Goal: Task Accomplishment & Management: Complete application form

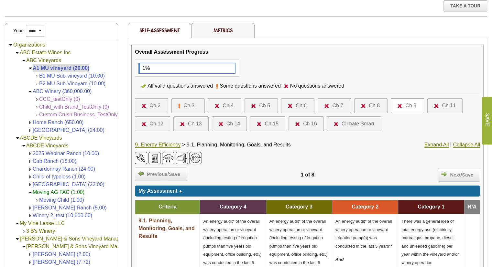
scroll to position [97, 0]
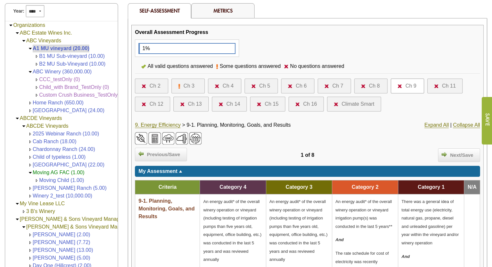
click at [403, 86] on div at bounding box center [402, 86] width 8 height 8
click at [157, 124] on link "9. Energy Efficiency" at bounding box center [158, 125] width 46 height 6
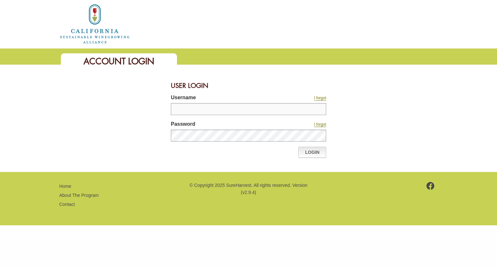
type input "********"
click at [314, 151] on link "Login" at bounding box center [312, 152] width 28 height 11
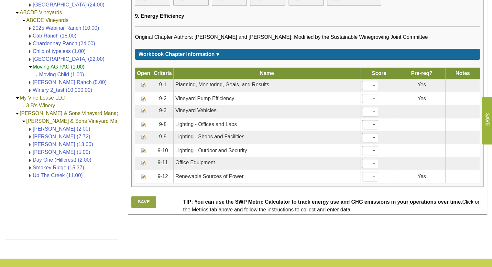
scroll to position [194, 0]
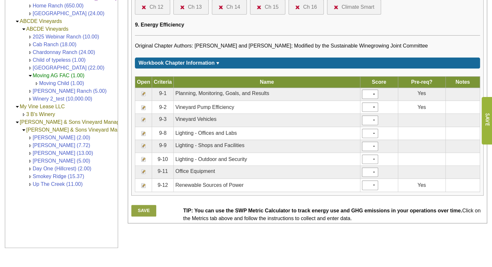
click at [143, 118] on img at bounding box center [143, 119] width 5 height 5
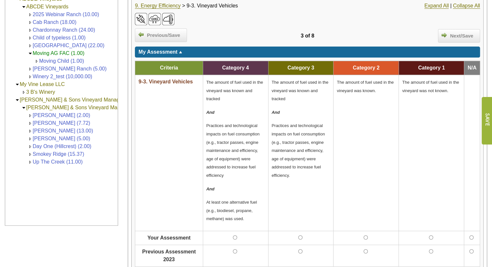
scroll to position [259, 0]
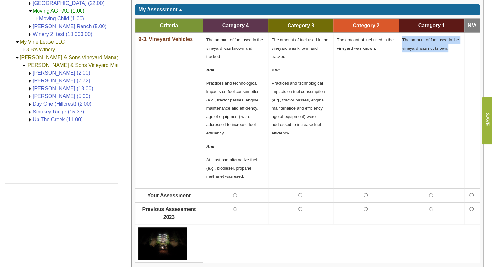
drag, startPoint x: 449, startPoint y: 46, endPoint x: 403, endPoint y: 41, distance: 46.9
click at [403, 41] on p "The amount of fuel used in the vineyard was not known." at bounding box center [431, 44] width 59 height 17
copy span "The amount of fuel used in the vineyard was not known."
drag, startPoint x: 287, startPoint y: 129, endPoint x: 291, endPoint y: 132, distance: 5.1
click at [289, 129] on p "Practices and technological impacts on fuel consumption (e.g., tractor passes, …" at bounding box center [301, 108] width 59 height 58
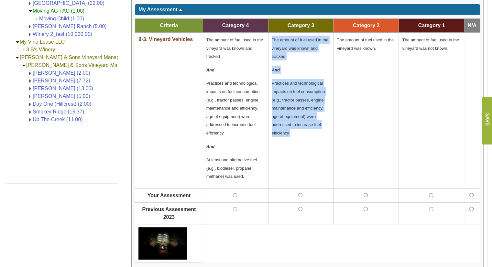
drag, startPoint x: 292, startPoint y: 134, endPoint x: 271, endPoint y: 42, distance: 94.4
click at [271, 42] on td "The amount of fuel used in the vineyard was known and tracked And Practices and…" at bounding box center [300, 111] width 65 height 156
copy td "The amount of fuel used in the vineyard was known and tracked And Practices and…"
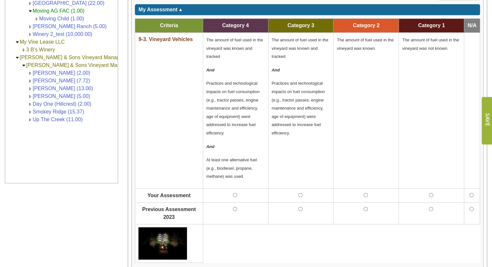
click at [252, 175] on p "At least one alternative fuel (e.g., biodiesel, propane, methane) was used." at bounding box center [236, 168] width 59 height 25
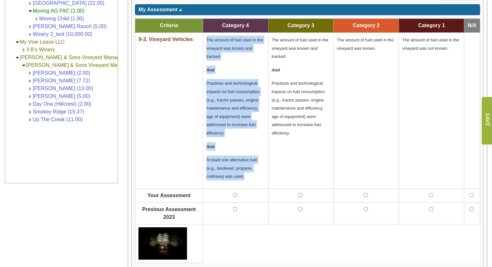
drag, startPoint x: 252, startPoint y: 175, endPoint x: 207, endPoint y: 36, distance: 146.2
click at [207, 36] on td "The amount of fuel used in the vineyard was known and tracked And Practices and…" at bounding box center [235, 111] width 65 height 156
copy td "The amount of fuel used in the vineyard was known and tracked And Practices and…"
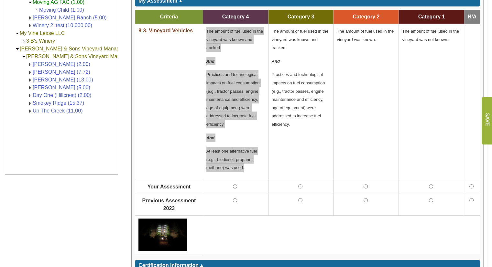
scroll to position [388, 0]
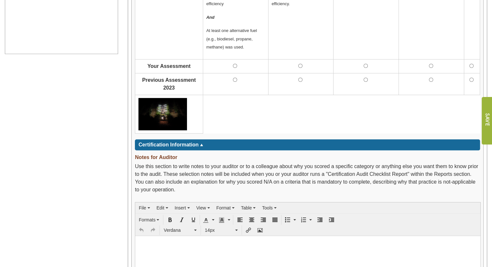
drag, startPoint x: 194, startPoint y: 116, endPoint x: 144, endPoint y: 117, distance: 49.9
click at [146, 116] on div at bounding box center [164, 114] width 61 height 32
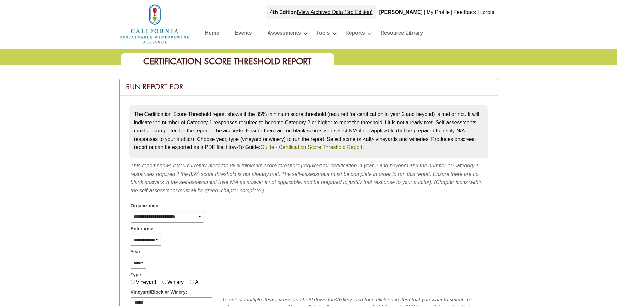
select select
click at [167, 31] on img at bounding box center [154, 23] width 71 height 41
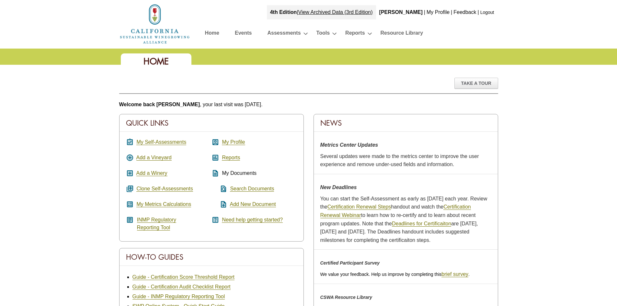
click at [162, 138] on div "assignment_turned_in My Self-Assessments add_circle Add a Vineyard add_box Add …" at bounding box center [168, 184] width 85 height 93
click at [163, 142] on link "My Self-Assessments" at bounding box center [161, 142] width 50 height 6
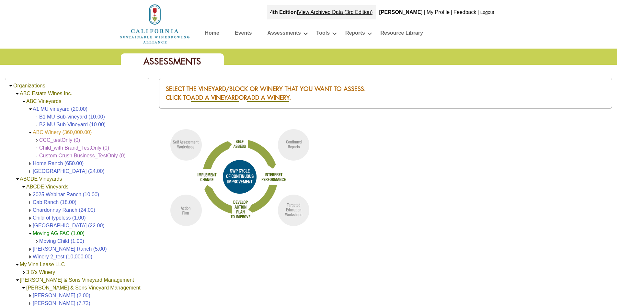
click at [65, 130] on link "ABC Winery (360,000.00)" at bounding box center [62, 132] width 59 height 6
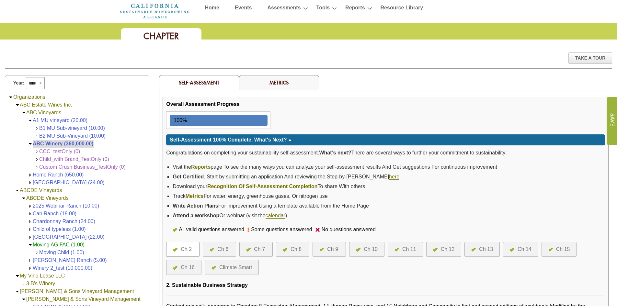
scroll to position [97, 0]
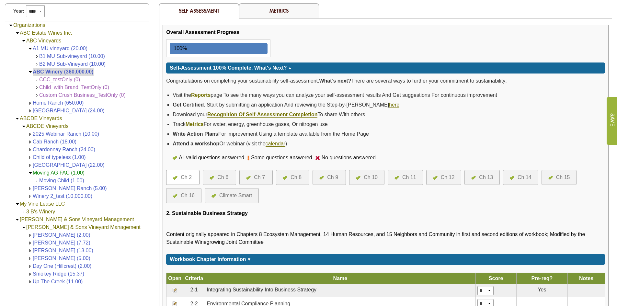
click at [486, 177] on div "Ch 13" at bounding box center [486, 178] width 14 height 8
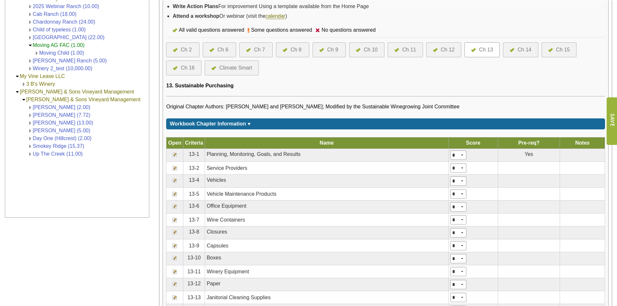
scroll to position [227, 0]
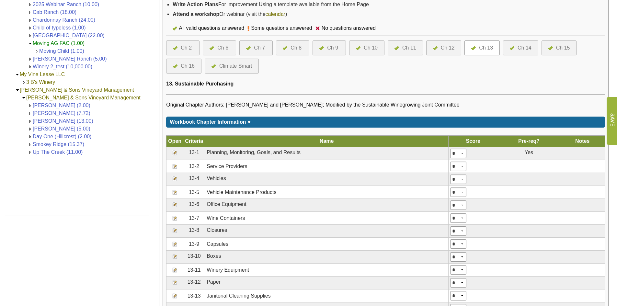
click at [177, 218] on img at bounding box center [174, 218] width 5 height 5
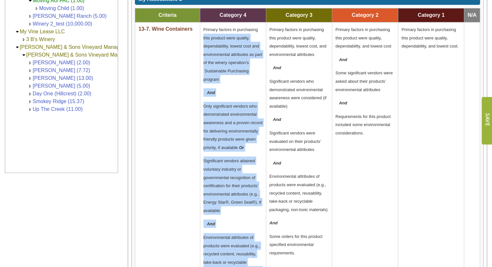
scroll to position [259, 0]
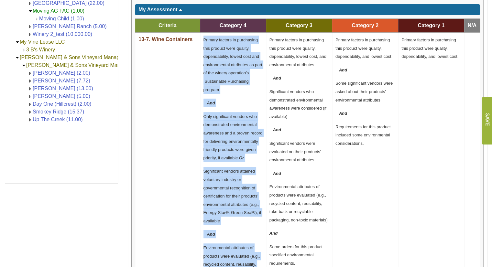
drag, startPoint x: 247, startPoint y: 186, endPoint x: 204, endPoint y: 38, distance: 154.5
click at [204, 38] on td "Primary factors in purchasing this product were quality, dependability, lowest …" at bounding box center [233, 211] width 66 height 356
copy td "Primary factors in purchasing this product were quality, dependability, lowest …"
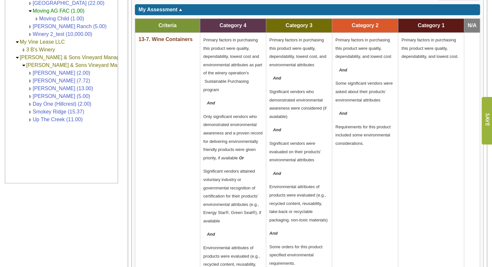
click at [320, 167] on td "Primary factors in purchasing this product were quality, dependability, lowest …" at bounding box center [299, 211] width 66 height 356
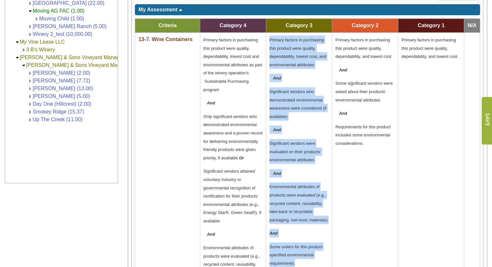
drag, startPoint x: 302, startPoint y: 172, endPoint x: 269, endPoint y: 40, distance: 135.4
click at [269, 40] on td "Primary factors in purchasing this product were quality, dependability, lowest …" at bounding box center [299, 211] width 66 height 356
copy td "Primary factors in purchasing this product were quality, dependability, lowest …"
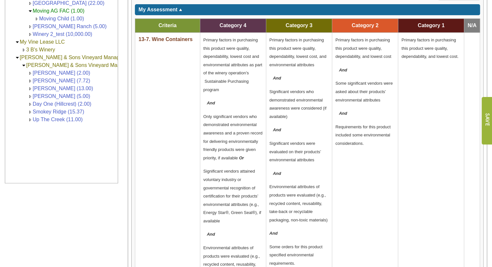
click at [375, 151] on td "Primary factors in purchasing this product were quality, dependability, and low…" at bounding box center [365, 211] width 66 height 356
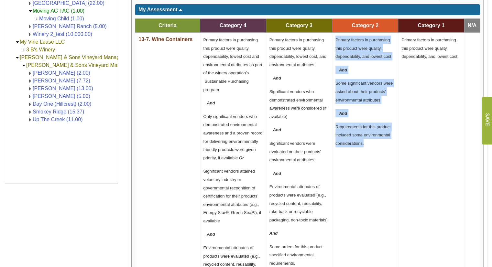
drag, startPoint x: 368, startPoint y: 141, endPoint x: 336, endPoint y: 39, distance: 106.7
click at [336, 39] on td "Primary factors in purchasing this product were quality, dependability, and low…" at bounding box center [365, 211] width 66 height 356
copy td "Primary factors in purchasing this product were quality, dependability, and low…"
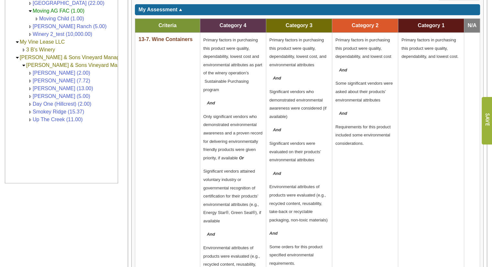
click at [475, 55] on td at bounding box center [473, 211] width 16 height 356
drag, startPoint x: 460, startPoint y: 59, endPoint x: 403, endPoint y: 40, distance: 60.3
click at [403, 40] on p "Primary factors in purchasing this product were quality, dependability, and low…" at bounding box center [431, 48] width 59 height 25
copy span "Primary factors in purchasing this product were quality, dependability, and low…"
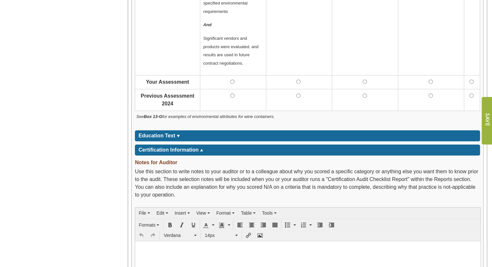
scroll to position [583, 0]
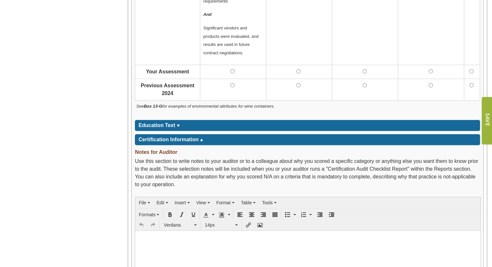
drag, startPoint x: 277, startPoint y: 105, endPoint x: 136, endPoint y: 106, distance: 141.5
click at [136, 106] on div "See Box 13-G for examples of environmental attributes for wine containers." at bounding box center [307, 109] width 345 height 16
copy em "See Box 13-G for examples of environmental attributes for wine containers."
click at [280, 108] on p "See Box 13-G for examples of environmental attributes for wine containers." at bounding box center [307, 106] width 343 height 8
drag, startPoint x: 280, startPoint y: 103, endPoint x: 135, endPoint y: 106, distance: 144.7
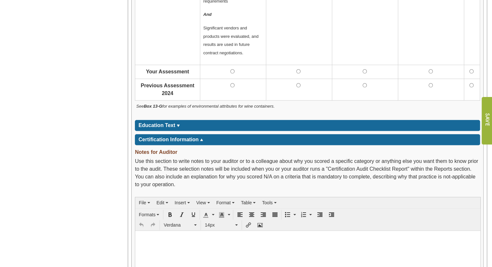
click at [135, 106] on div "See Box 13-G for examples of environmental attributes for wine containers." at bounding box center [307, 109] width 345 height 16
copy em "See Box 13-G for examples of environmental attributes for wine containers."
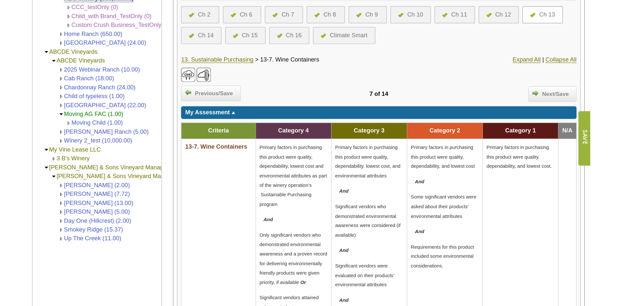
scroll to position [97, 0]
